Goal: Transaction & Acquisition: Purchase product/service

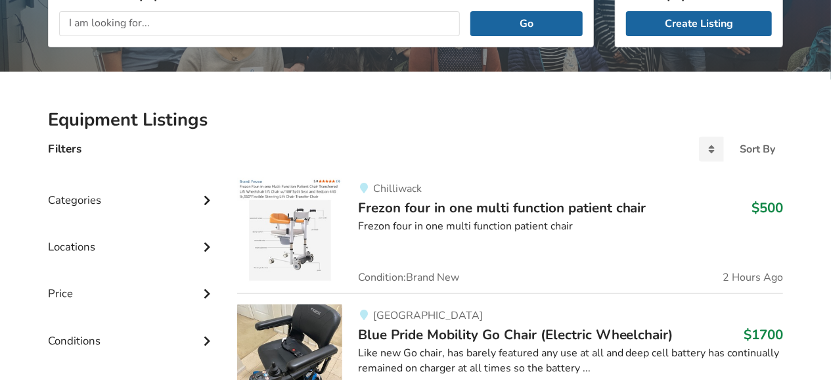
scroll to position [205, 0]
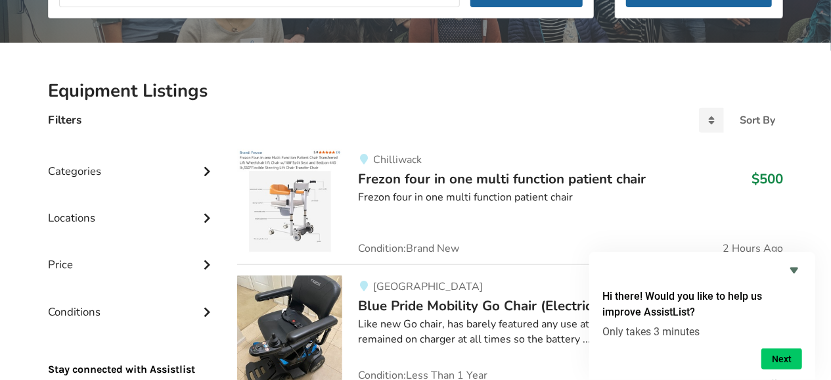
click at [425, 179] on span "Frezon four in one multi function patient chair" at bounding box center [502, 179] width 288 height 18
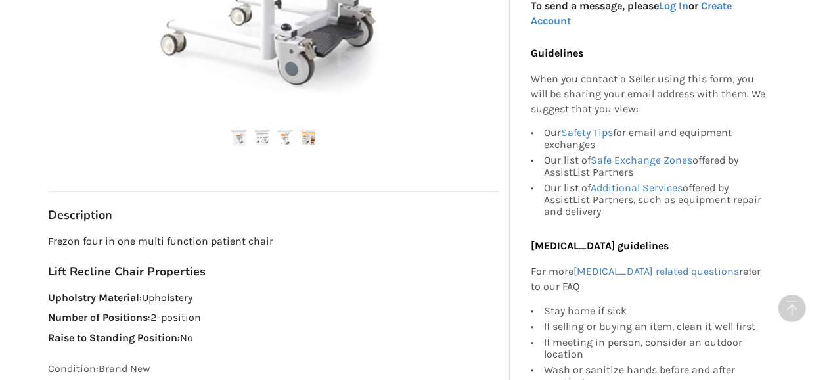
scroll to position [478, 0]
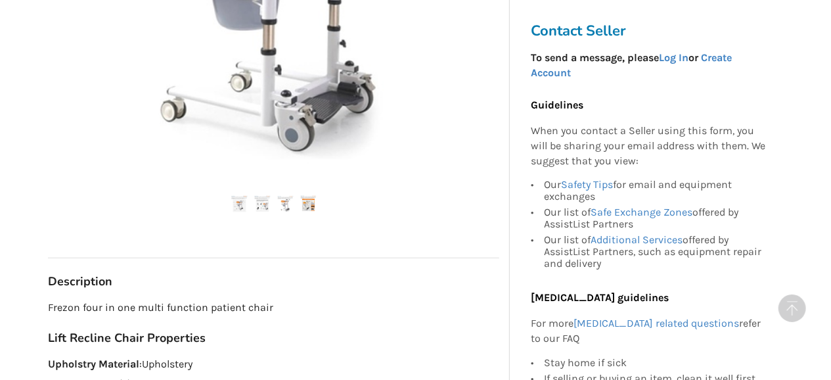
click at [265, 209] on img at bounding box center [262, 204] width 16 height 16
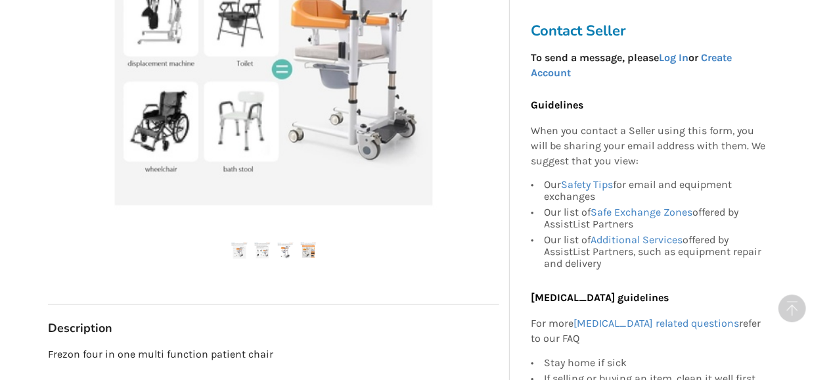
scroll to position [410, 0]
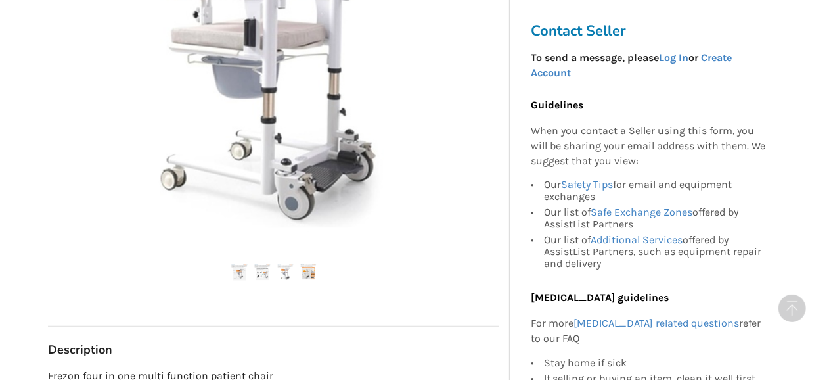
click at [298, 271] on ul at bounding box center [273, 273] width 451 height 18
click at [285, 273] on img at bounding box center [285, 272] width 16 height 16
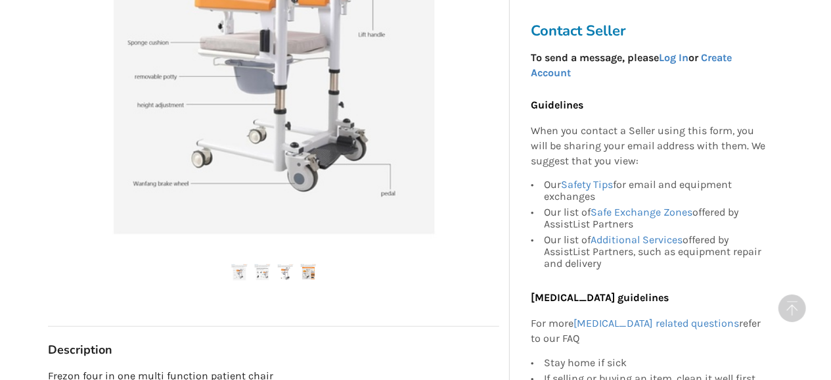
click at [302, 273] on img at bounding box center [308, 272] width 16 height 16
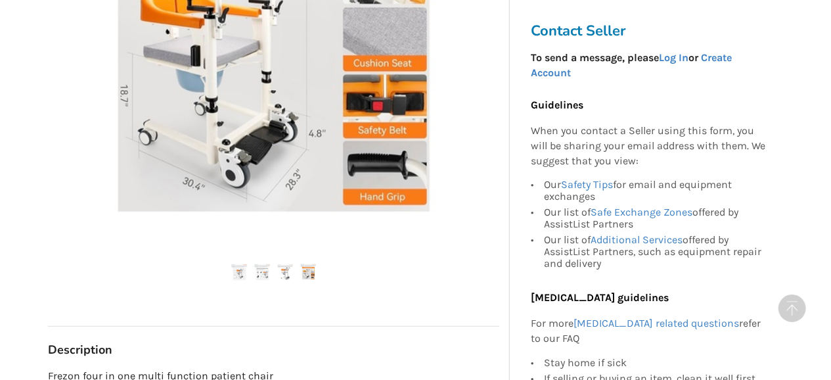
click at [263, 274] on img at bounding box center [262, 272] width 16 height 16
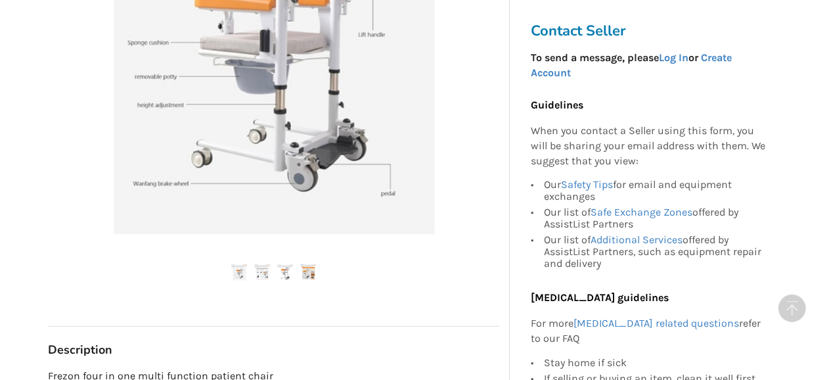
click at [265, 271] on img at bounding box center [262, 272] width 16 height 16
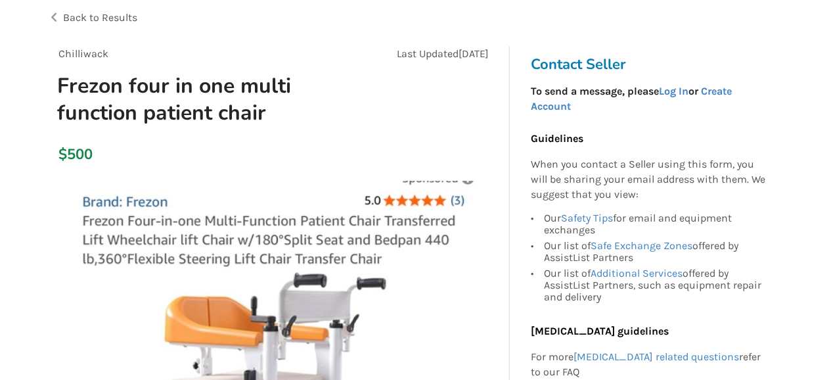
scroll to position [0, 0]
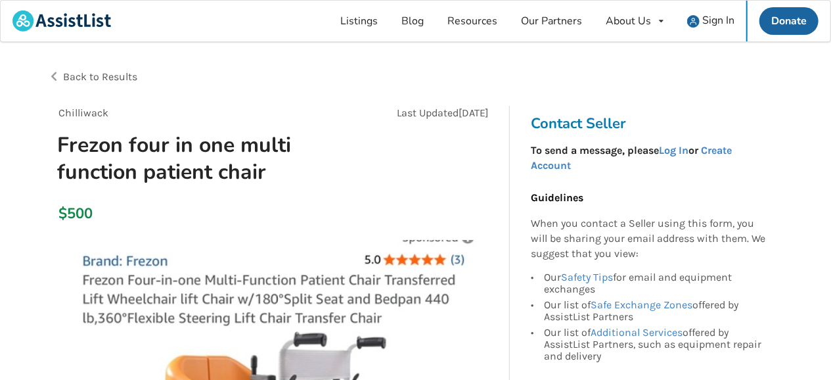
click at [72, 78] on span "Back to Results" at bounding box center [100, 76] width 74 height 12
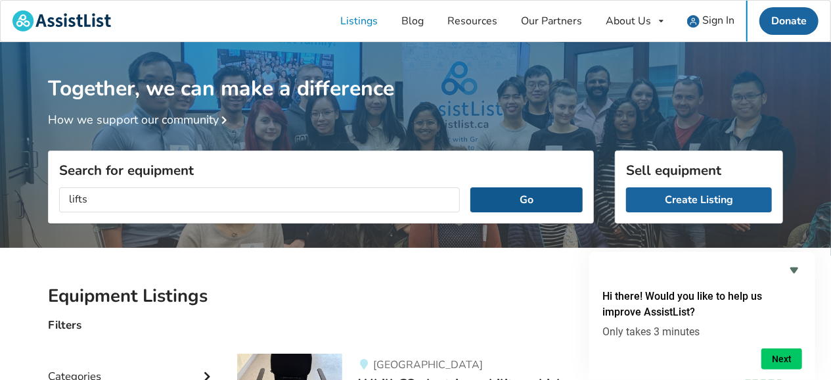
type input "lifts"
click at [530, 200] on button "Go" at bounding box center [526, 199] width 112 height 25
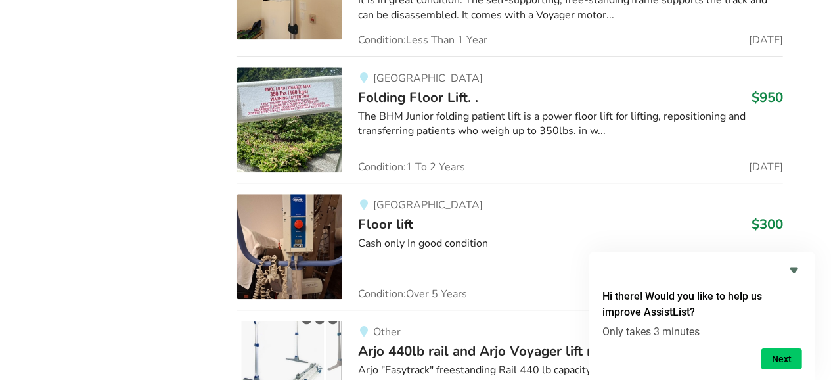
scroll to position [1600, 0]
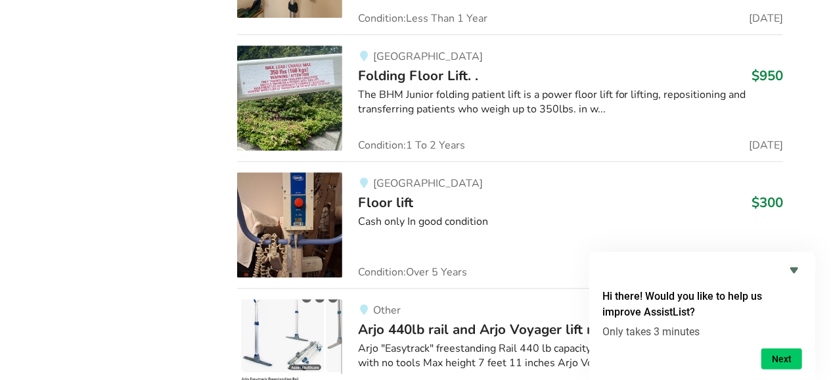
click at [384, 72] on span "Folding Floor Lift. ." at bounding box center [418, 75] width 120 height 18
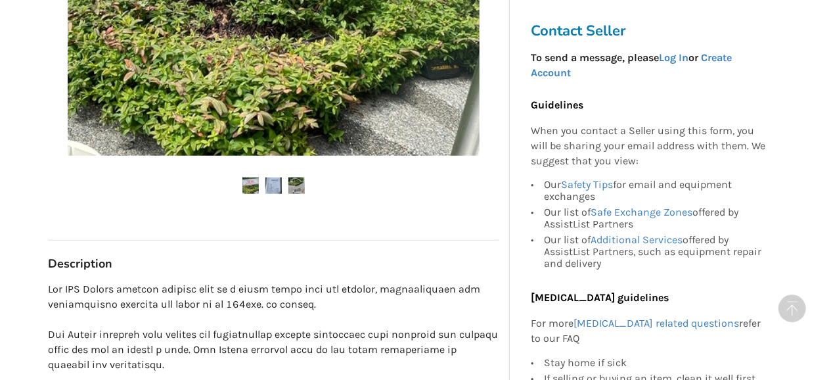
scroll to position [478, 0]
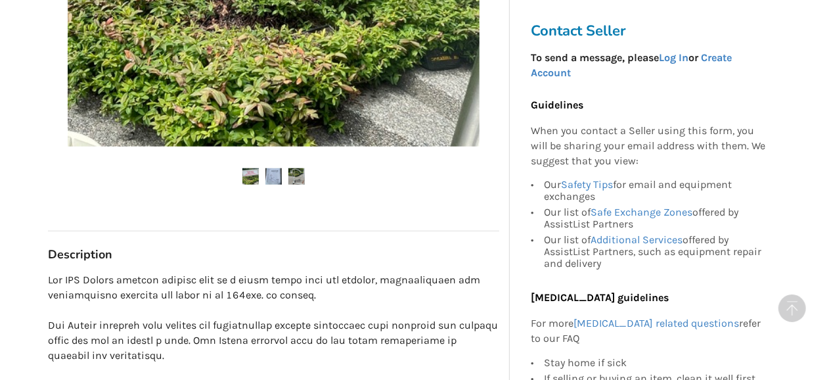
click at [299, 179] on img at bounding box center [296, 176] width 16 height 16
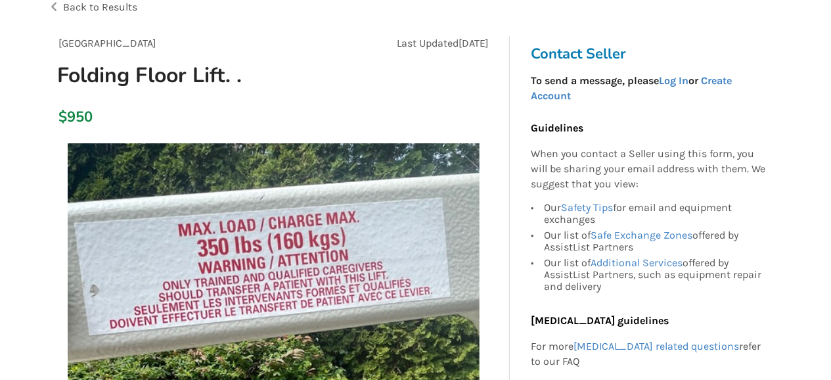
scroll to position [0, 0]
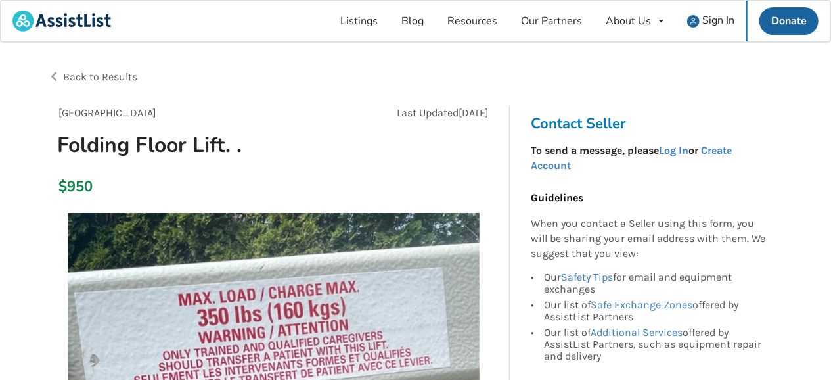
click at [90, 78] on span "Back to Results" at bounding box center [100, 76] width 74 height 12
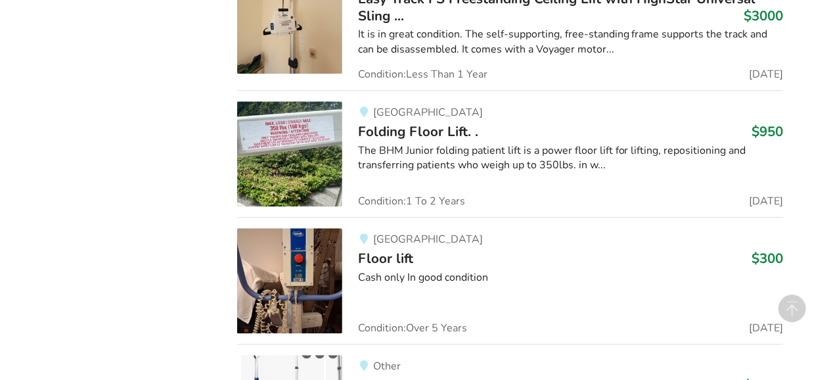
scroll to position [1600, 0]
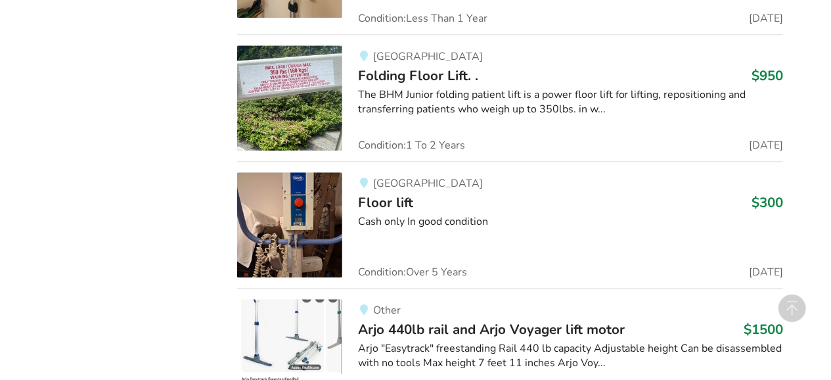
click at [313, 217] on img at bounding box center [289, 224] width 105 height 105
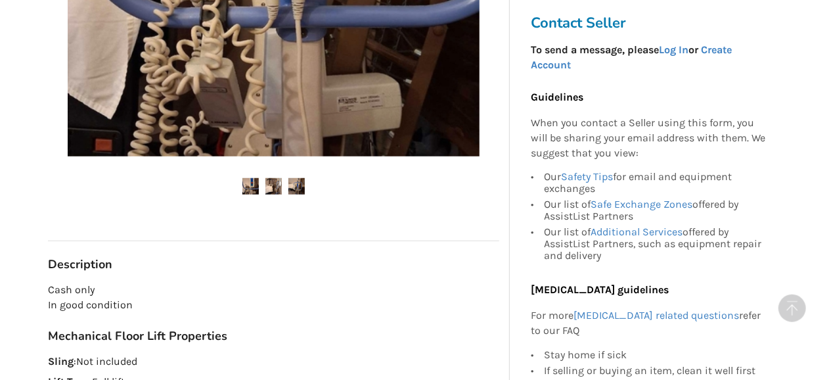
scroll to position [478, 0]
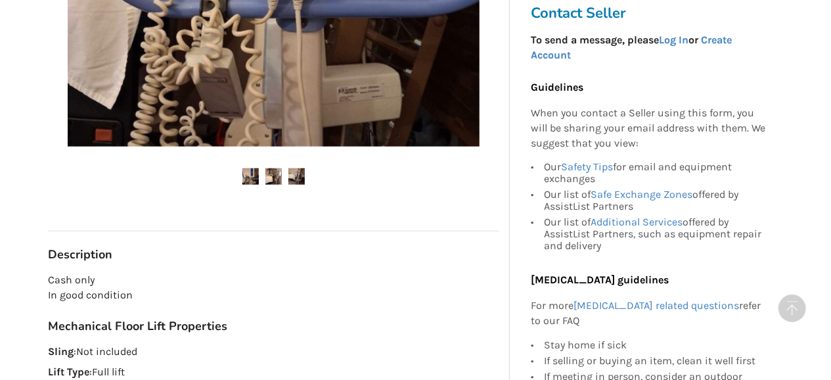
click at [271, 173] on img at bounding box center [273, 176] width 16 height 16
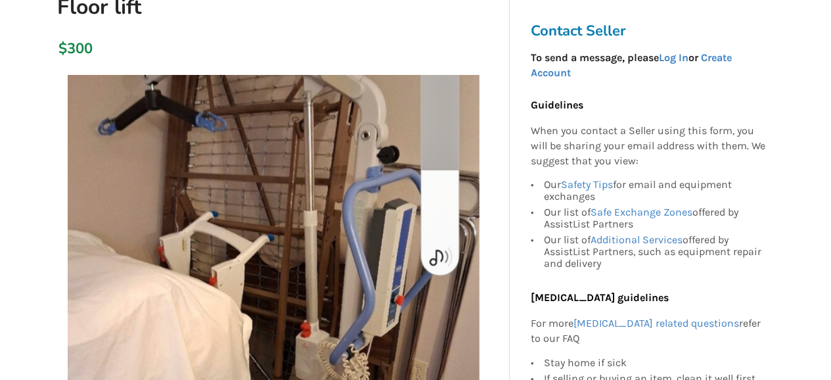
scroll to position [342, 0]
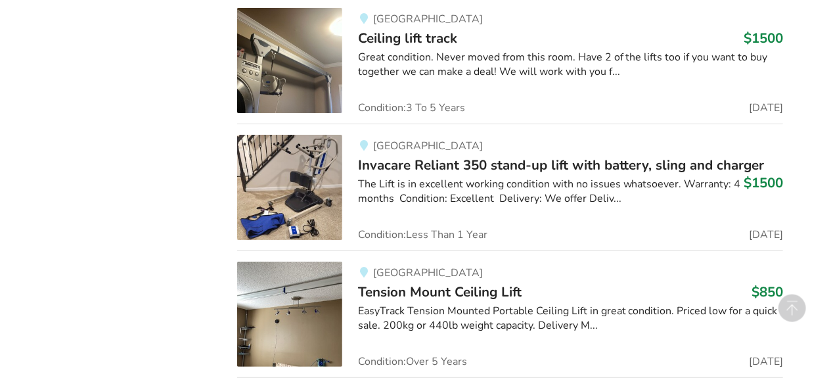
scroll to position [2557, 0]
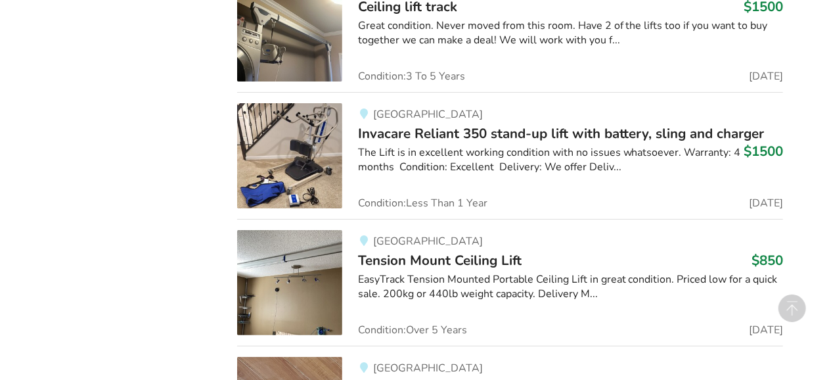
click at [331, 141] on img at bounding box center [289, 155] width 105 height 105
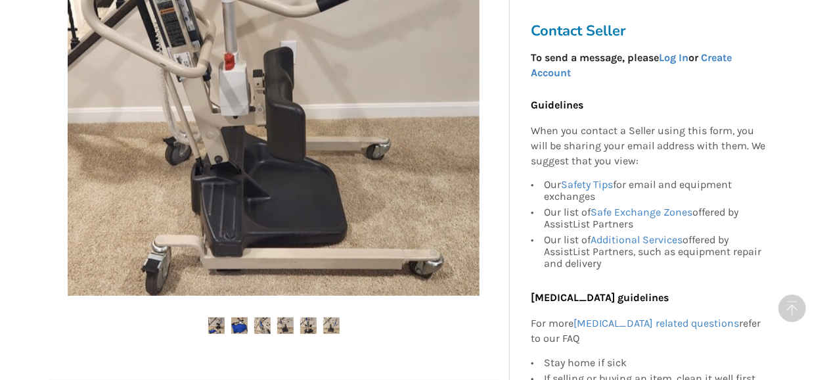
scroll to position [478, 0]
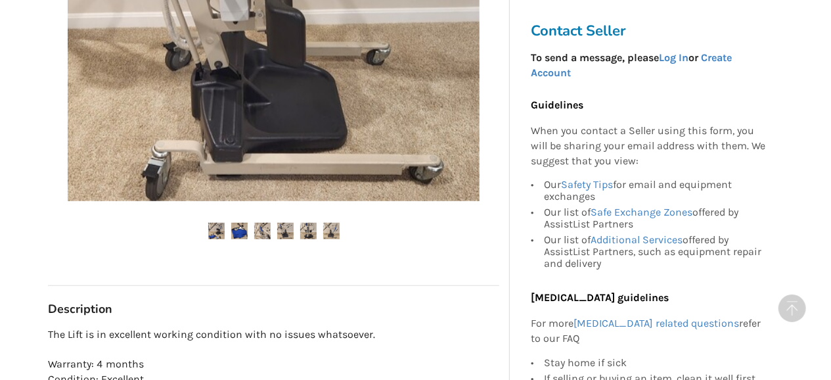
click at [242, 237] on img at bounding box center [239, 231] width 16 height 16
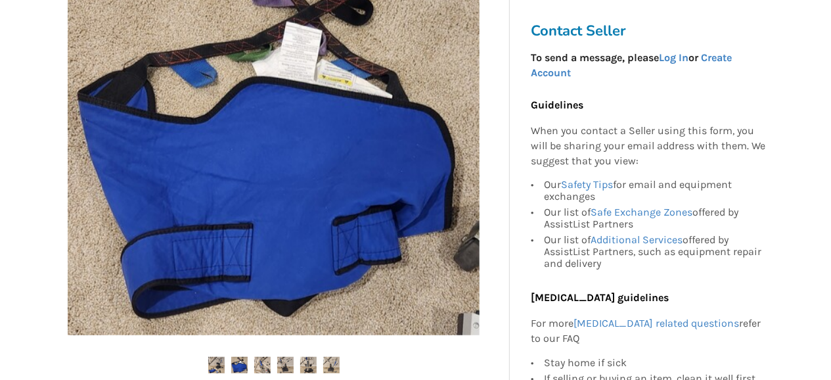
scroll to position [342, 0]
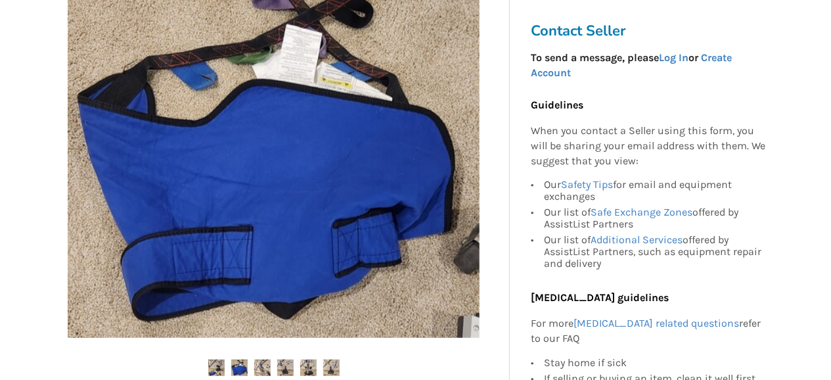
click at [266, 367] on img at bounding box center [262, 367] width 16 height 16
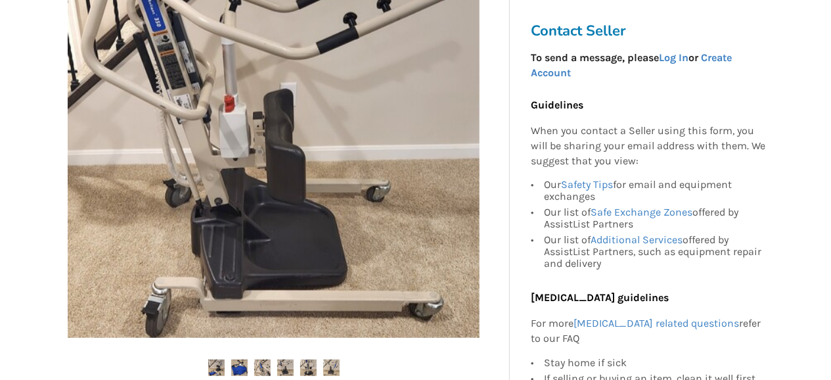
click at [262, 367] on img at bounding box center [262, 367] width 16 height 16
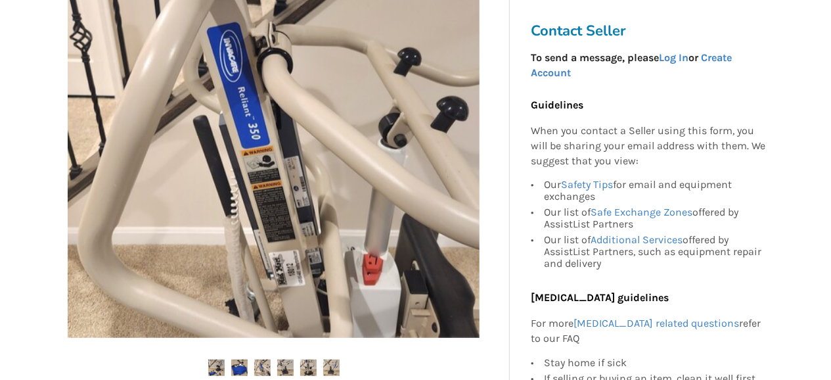
click at [286, 366] on img at bounding box center [285, 367] width 16 height 16
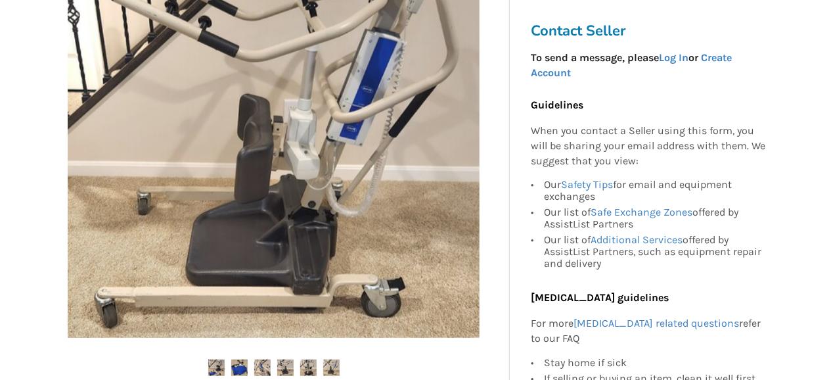
click at [306, 365] on img at bounding box center [308, 367] width 16 height 16
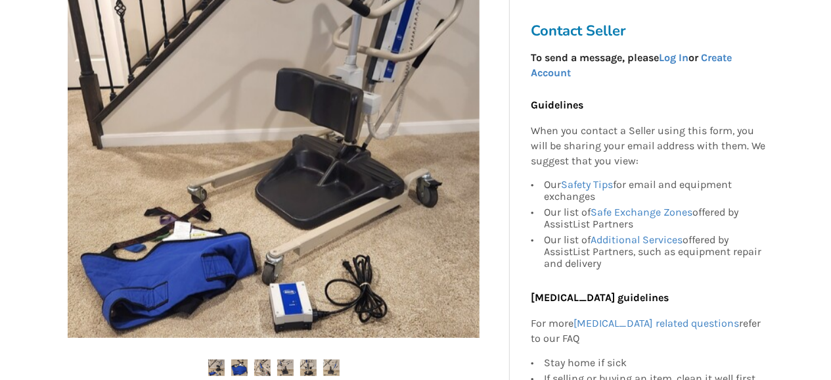
click at [332, 368] on img at bounding box center [331, 367] width 16 height 16
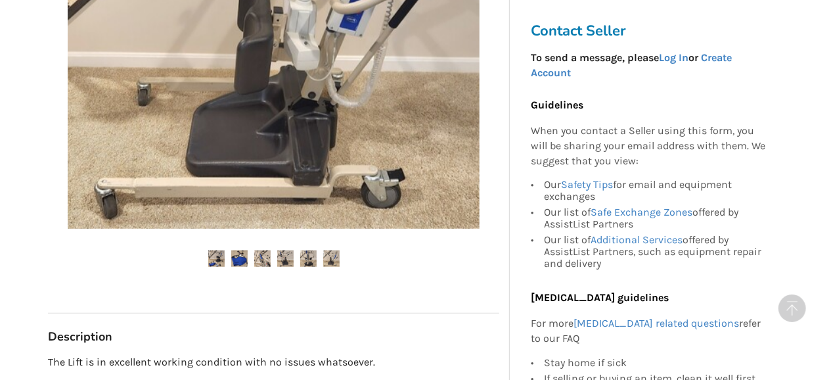
scroll to position [478, 0]
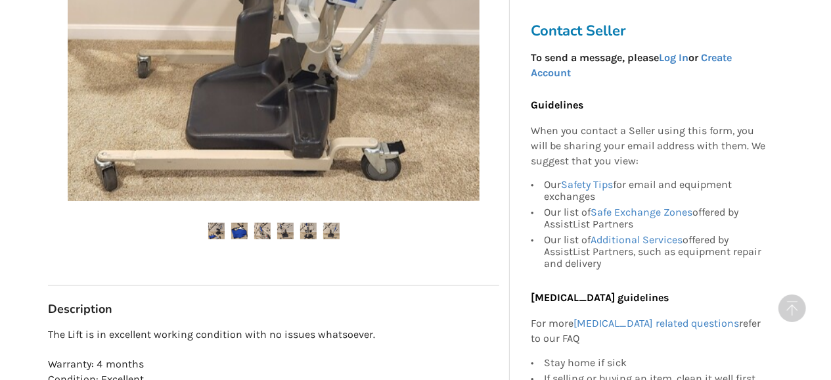
click at [217, 232] on img at bounding box center [216, 231] width 16 height 16
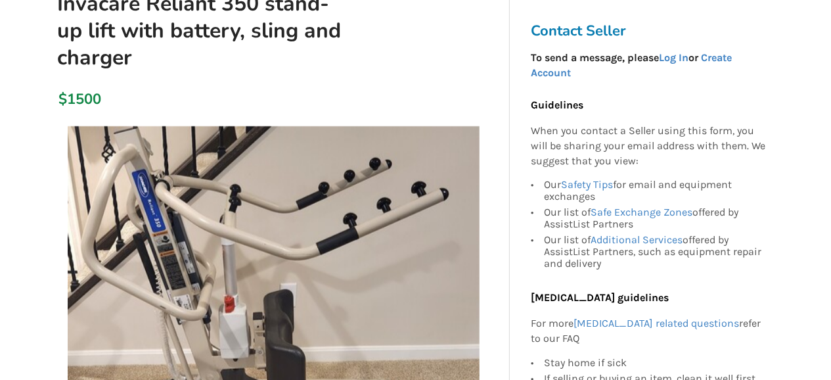
scroll to position [0, 0]
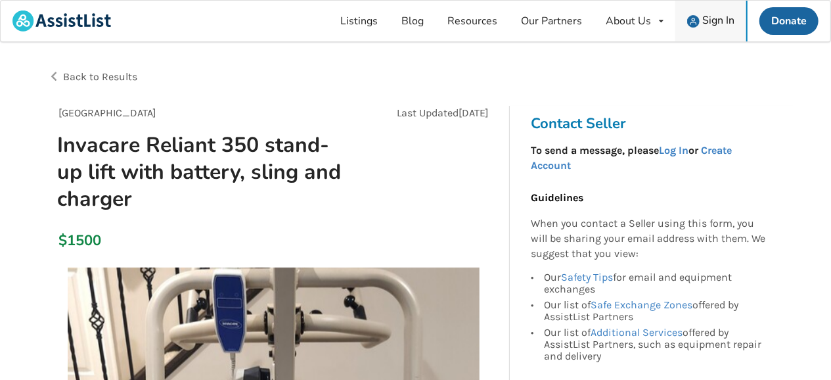
click at [721, 26] on span "Sign In" at bounding box center [718, 20] width 32 height 14
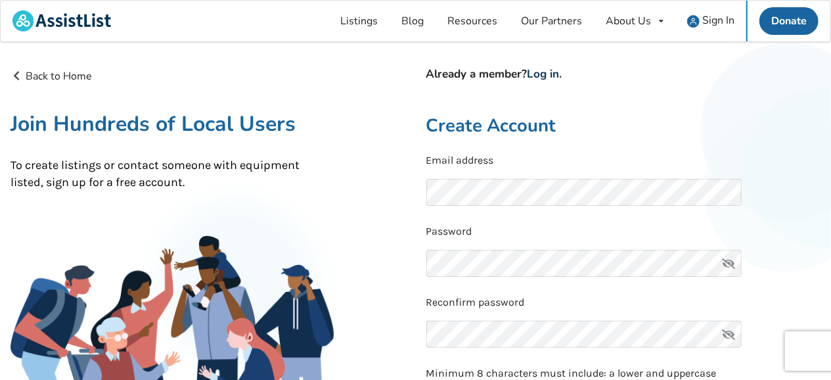
click at [543, 76] on link "Log in" at bounding box center [544, 73] width 32 height 15
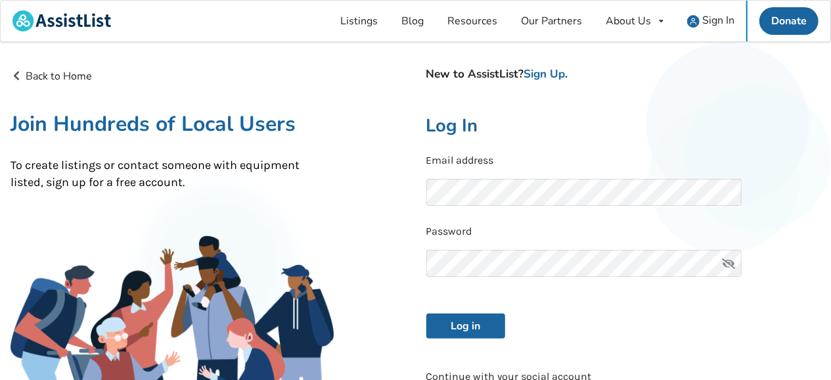
click at [729, 260] on icon at bounding box center [729, 263] width 26 height 27
click at [465, 325] on button "Log in" at bounding box center [465, 325] width 79 height 25
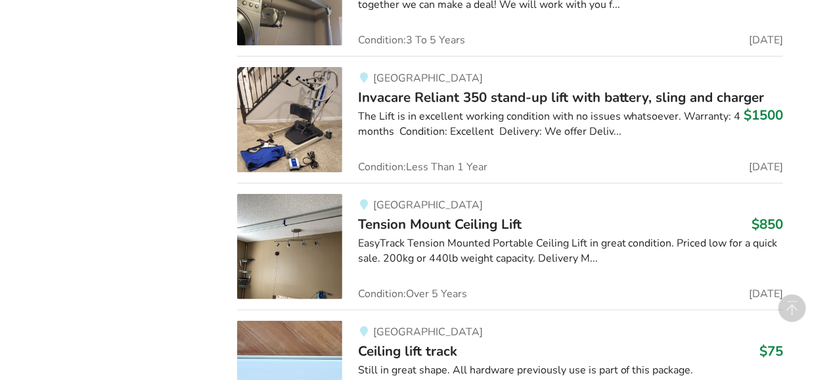
scroll to position [2614, 0]
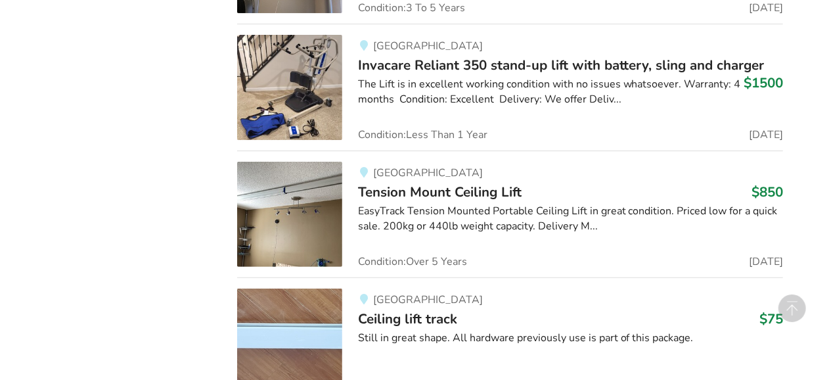
click at [421, 58] on span "Invacare Reliant 350 stand-up lift with battery, sling and charger" at bounding box center [561, 65] width 407 height 18
